Goal: Navigation & Orientation: Go to known website

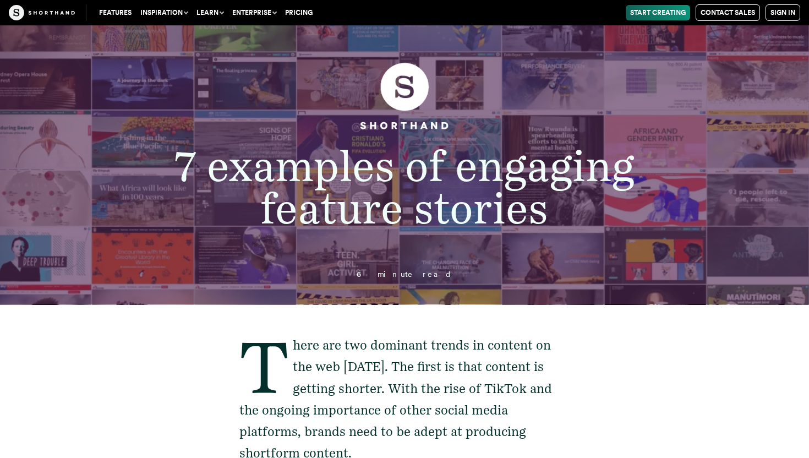
click at [656, 10] on link "Start Creating" at bounding box center [658, 12] width 64 height 15
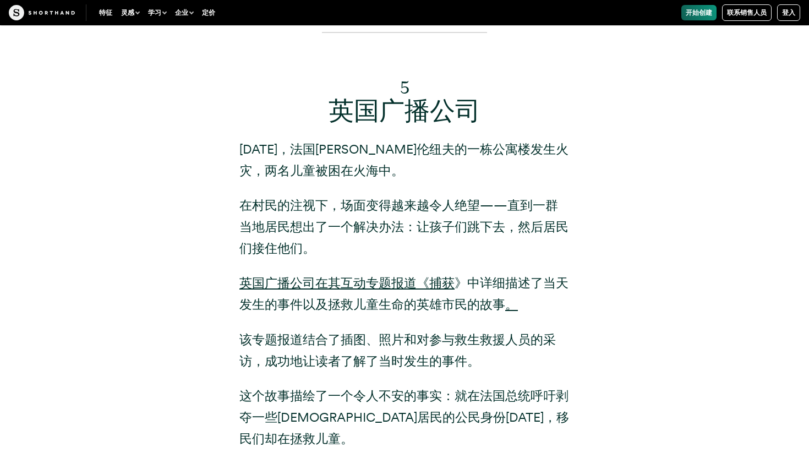
scroll to position [7139, 0]
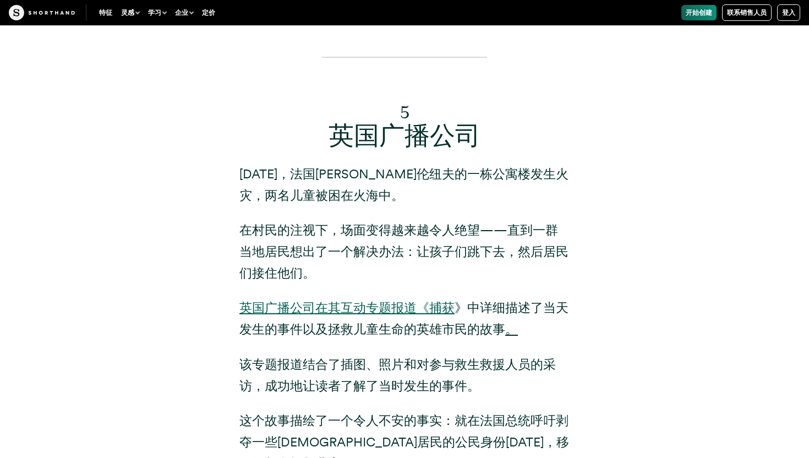
click at [394, 300] on font "英国广播公司在其互动专题报道《捕获" at bounding box center [346, 307] width 215 height 15
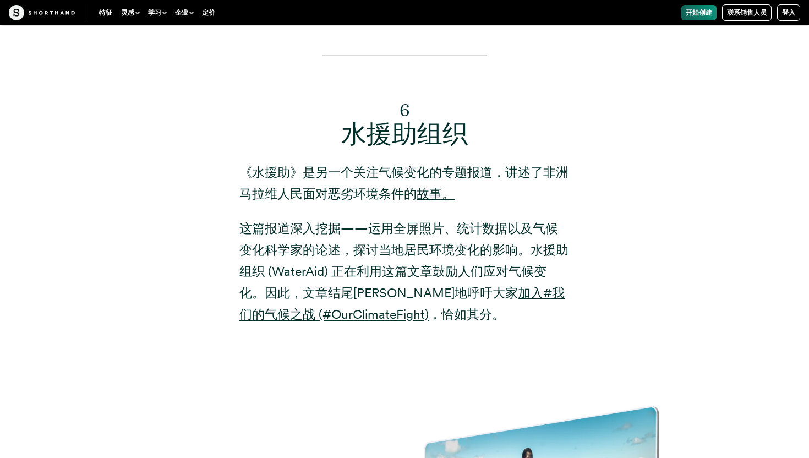
scroll to position [8061, 0]
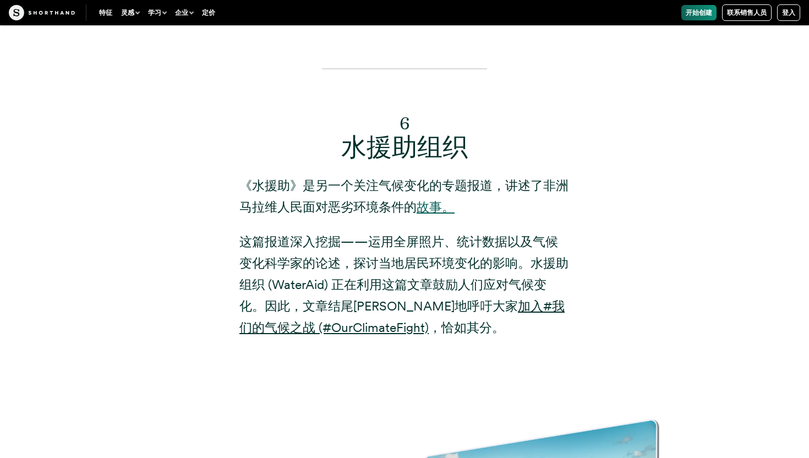
click at [441, 199] on font "故事。" at bounding box center [436, 206] width 38 height 15
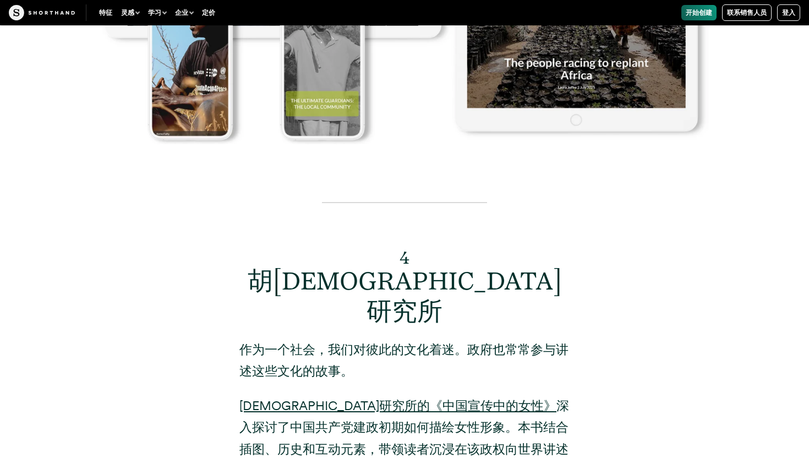
scroll to position [5973, 0]
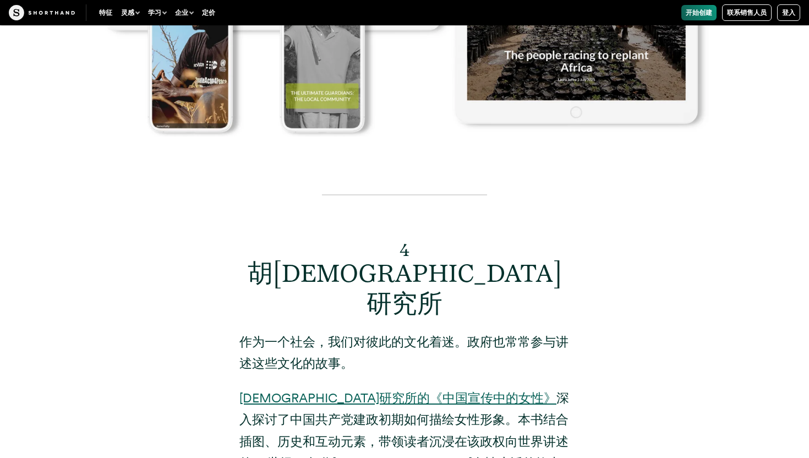
click at [320, 390] on font "[DEMOGRAPHIC_DATA]研究所的《中国宣传中的女性》" at bounding box center [397, 397] width 317 height 15
